Goal: Transaction & Acquisition: Book appointment/travel/reservation

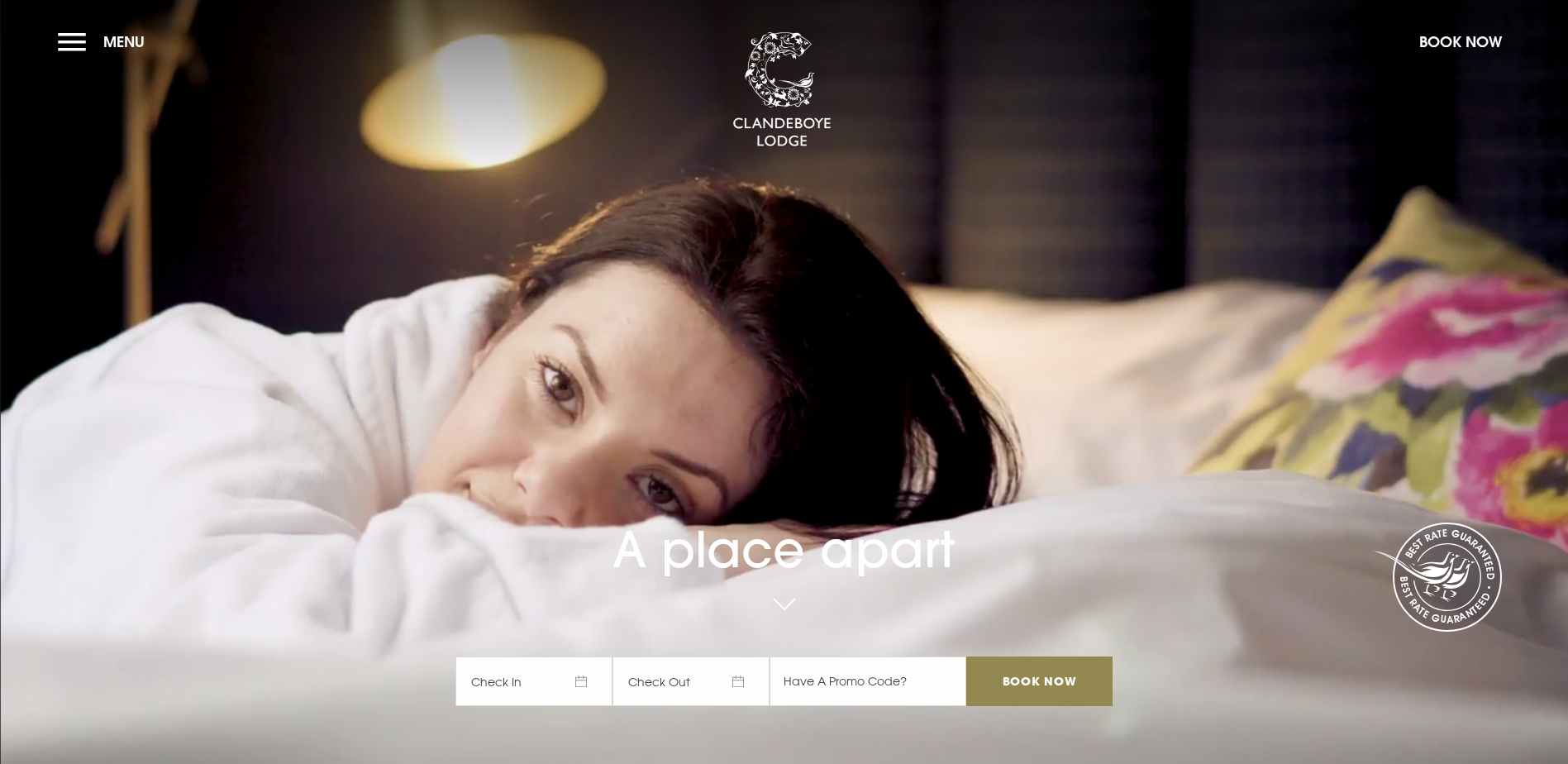
drag, startPoint x: 118, startPoint y: 37, endPoint x: 358, endPoint y: 31, distance: 240.1
click at [120, 37] on span "Menu" at bounding box center [124, 42] width 41 height 19
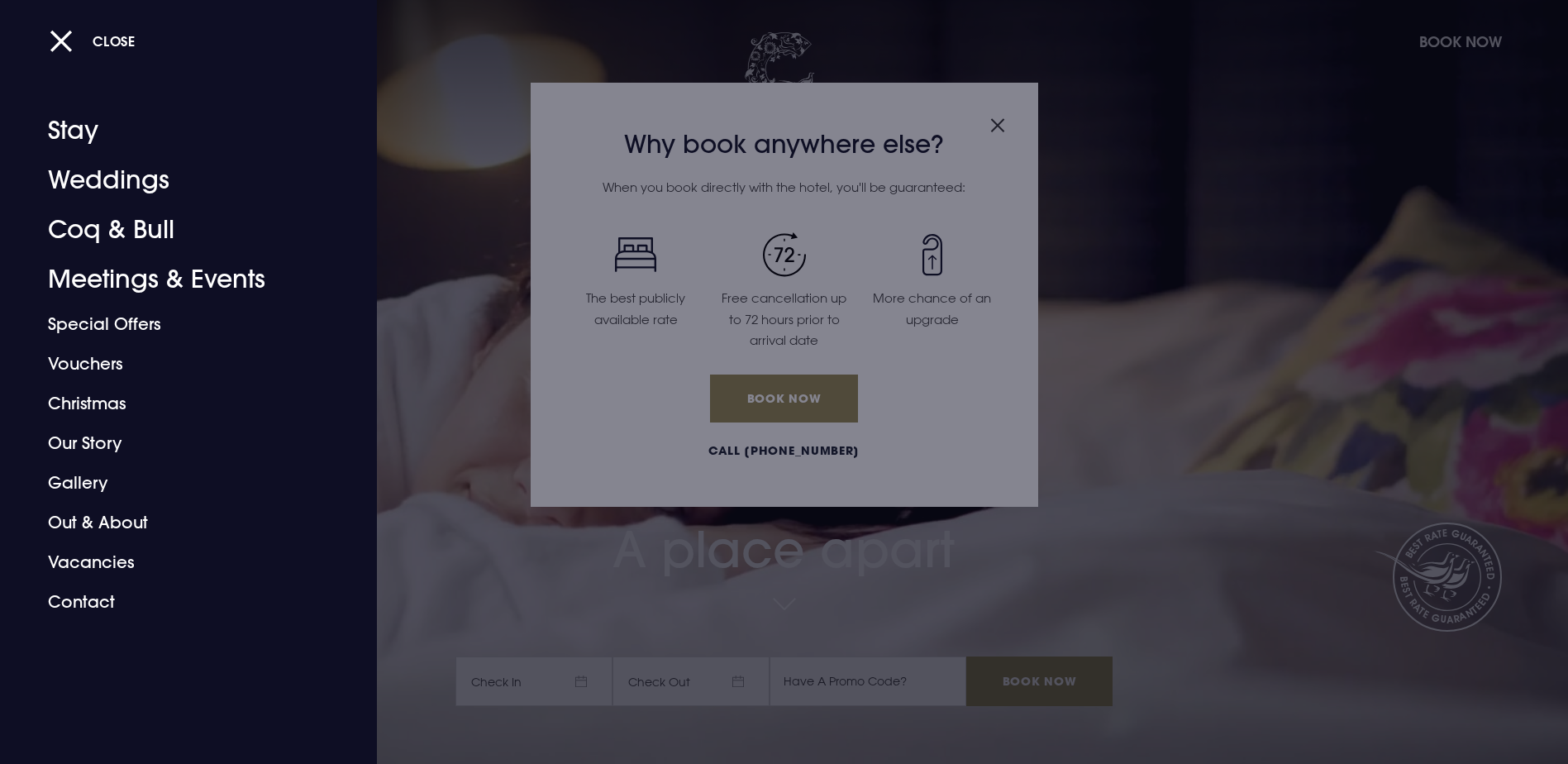
click at [1441, 40] on div "Close" at bounding box center [802, 40] width 1506 height 34
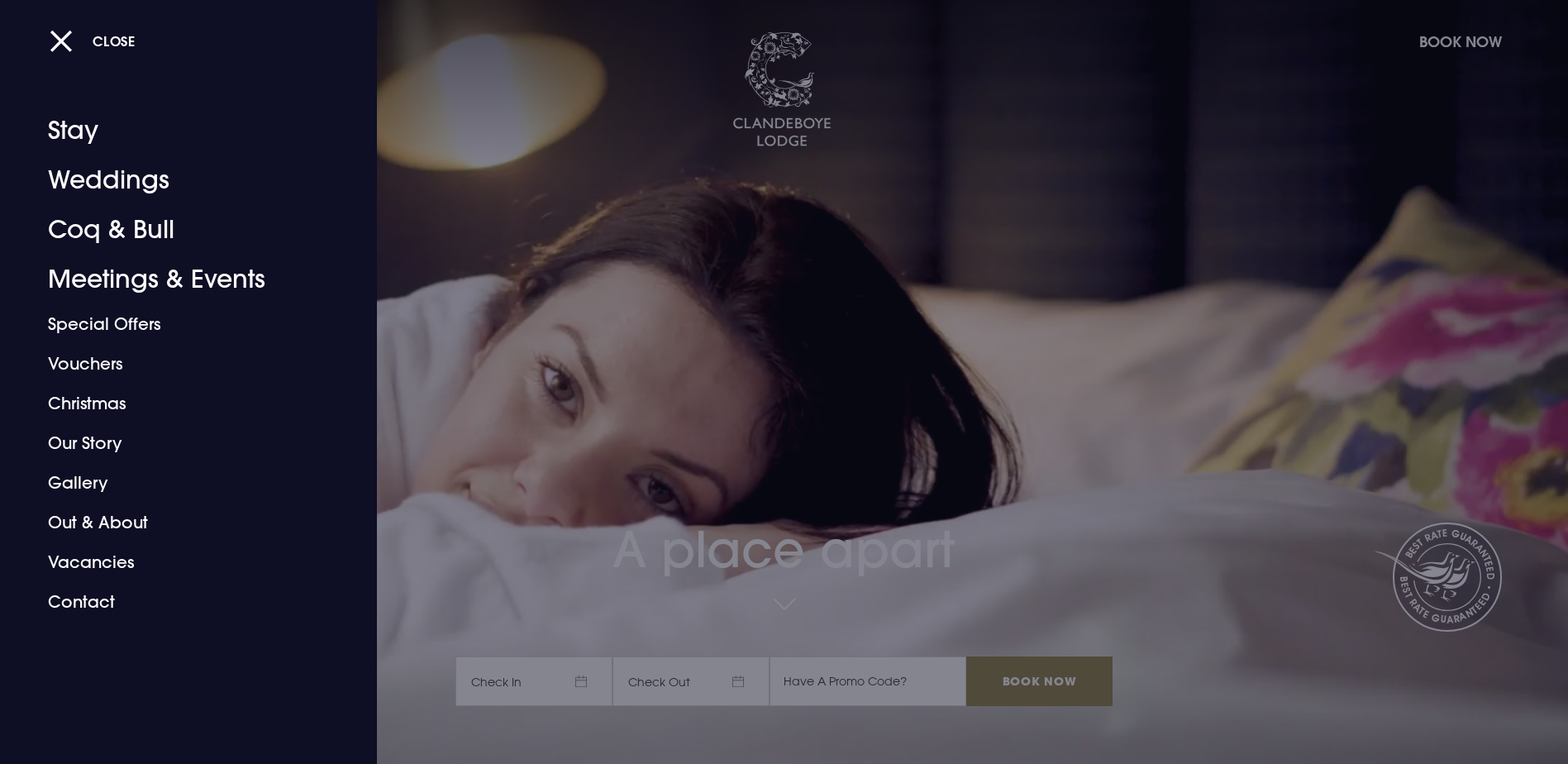
click at [1440, 33] on div "Close" at bounding box center [802, 40] width 1506 height 34
drag, startPoint x: 59, startPoint y: 38, endPoint x: 131, endPoint y: 35, distance: 72.1
click at [62, 36] on button "Close" at bounding box center [92, 41] width 86 height 33
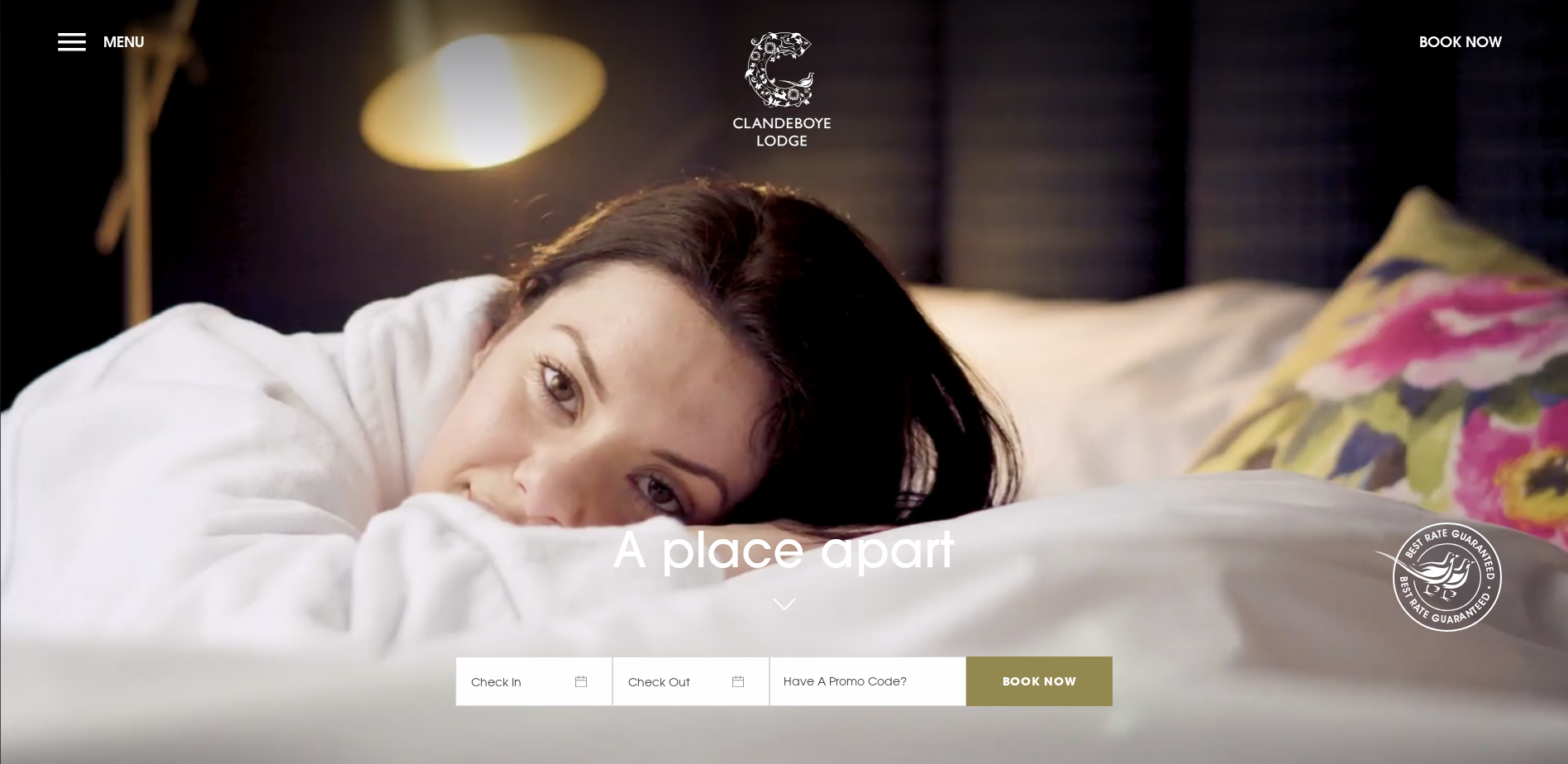
click at [1452, 43] on button "Book Now" at bounding box center [1460, 42] width 99 height 35
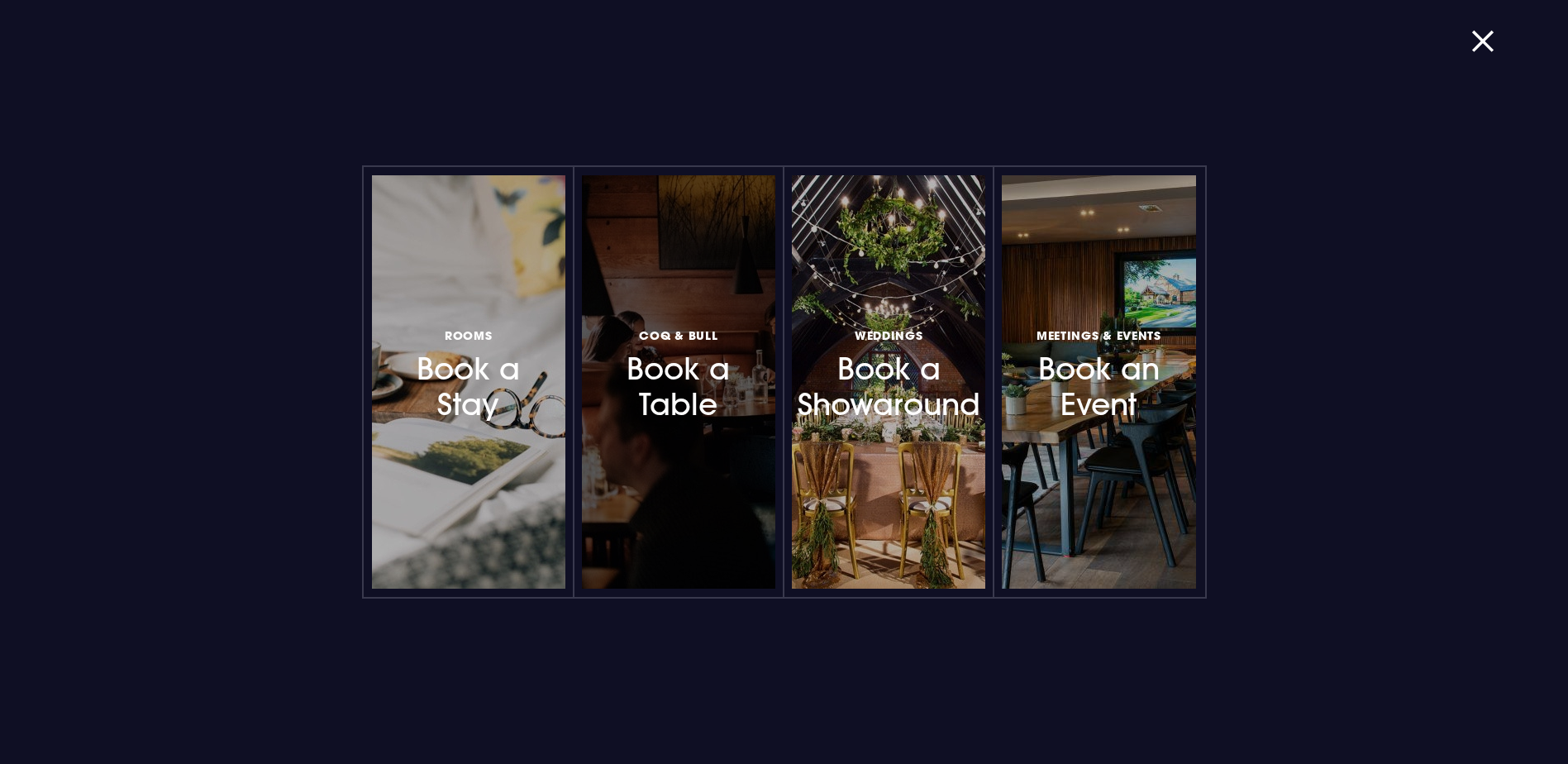
click at [703, 419] on h3 "Coq & Bull Book a Table" at bounding box center [679, 374] width 144 height 99
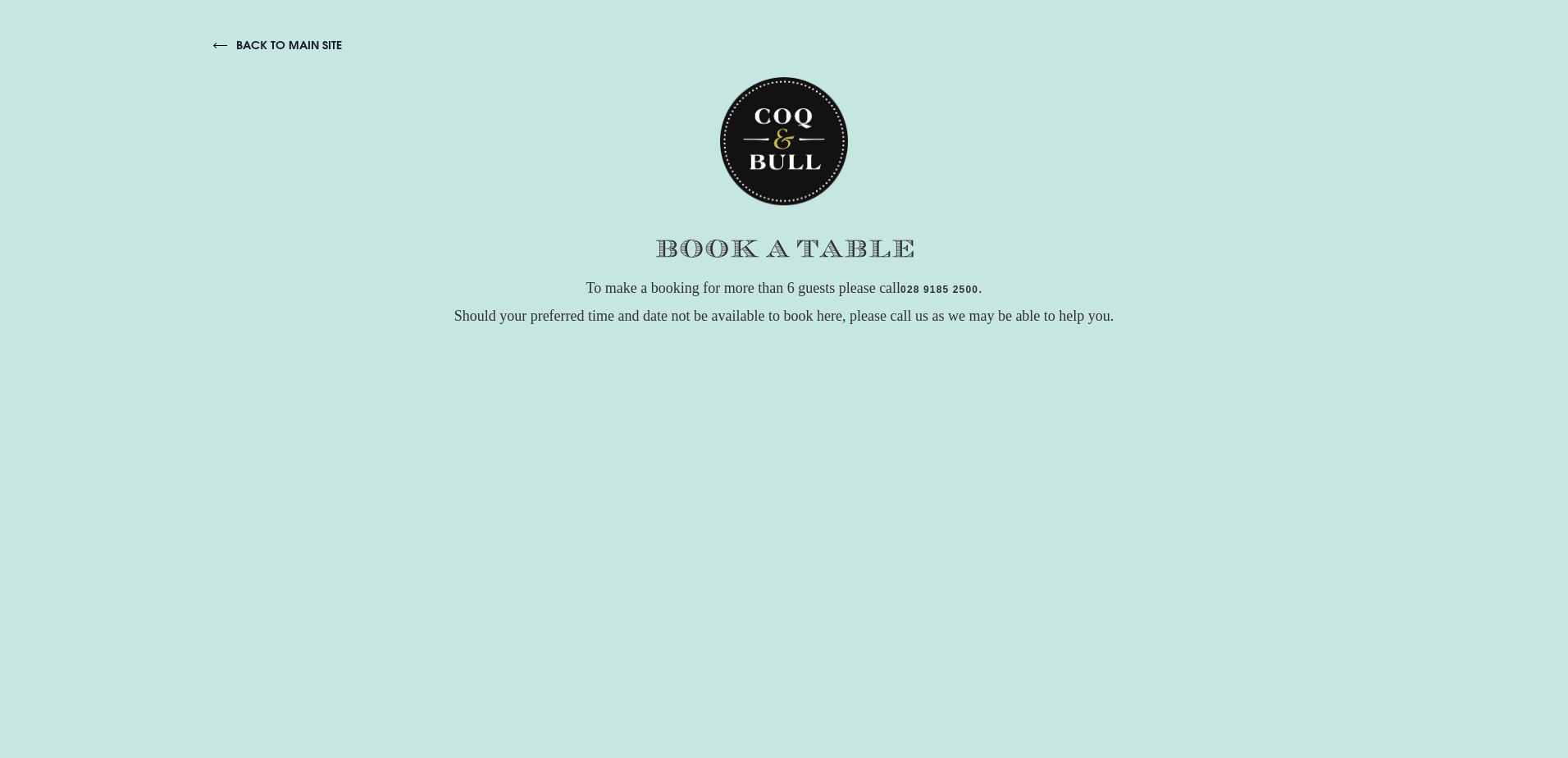
click at [305, 46] on link "back to main site" at bounding box center [277, 45] width 129 height 15
